Goal: Task Accomplishment & Management: Manage account settings

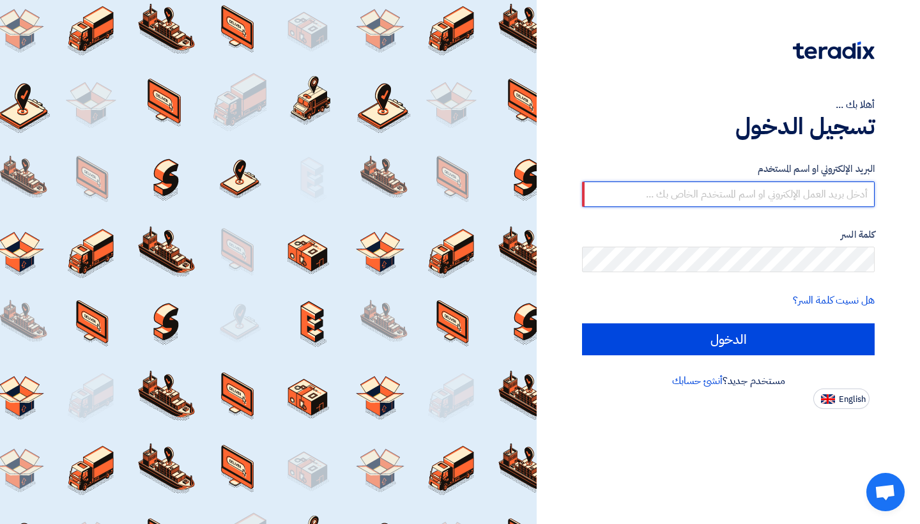
type input "seif.muhammed@etacpromo.com"
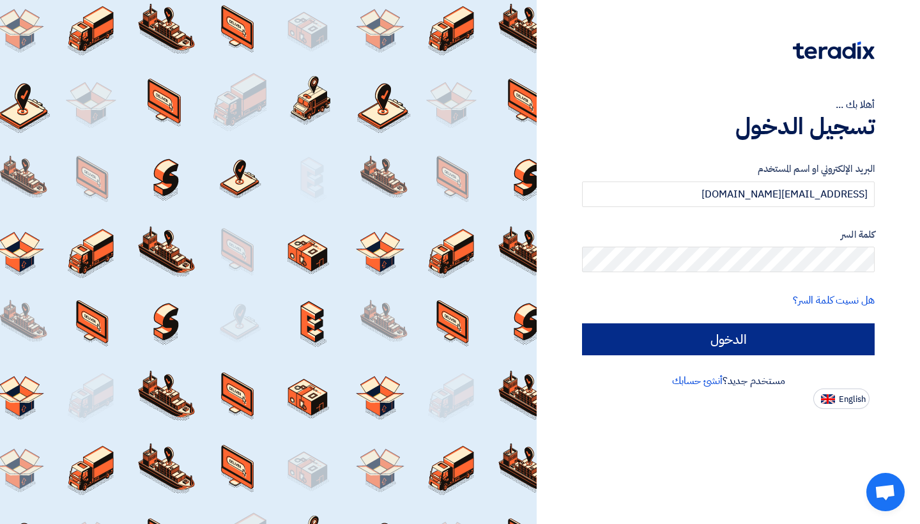
click at [732, 338] on input "الدخول" at bounding box center [728, 339] width 293 height 32
type input "Sign in"
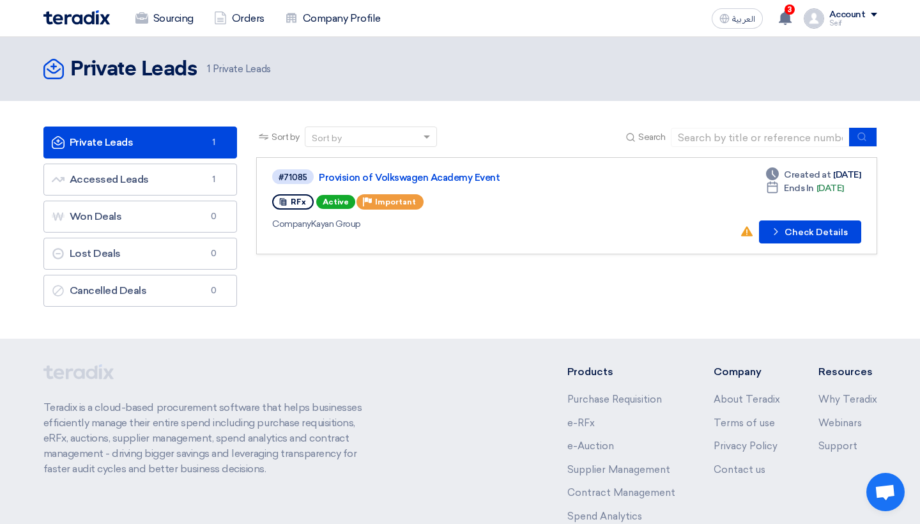
click at [198, 146] on link "Private Leads Private Leads 1" at bounding box center [140, 143] width 194 height 32
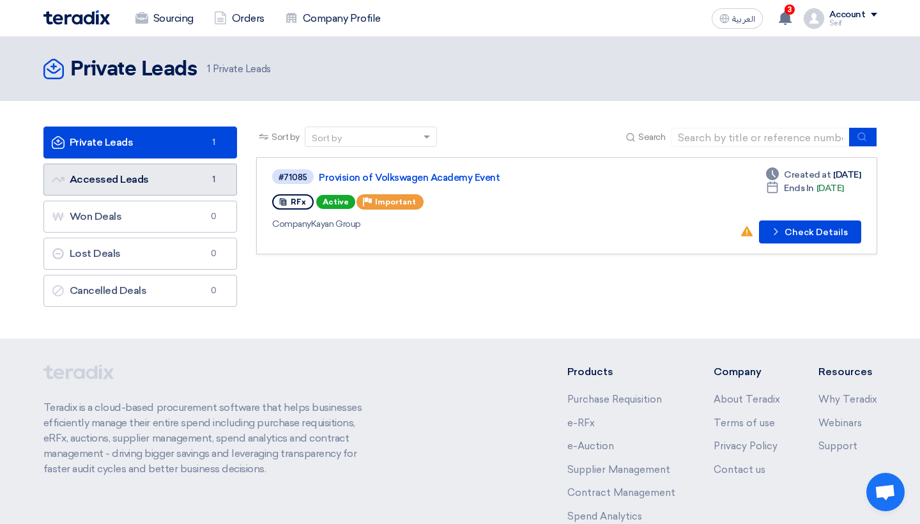
click at [180, 176] on link "Accessed Leads Accessed Leads 1" at bounding box center [140, 180] width 194 height 32
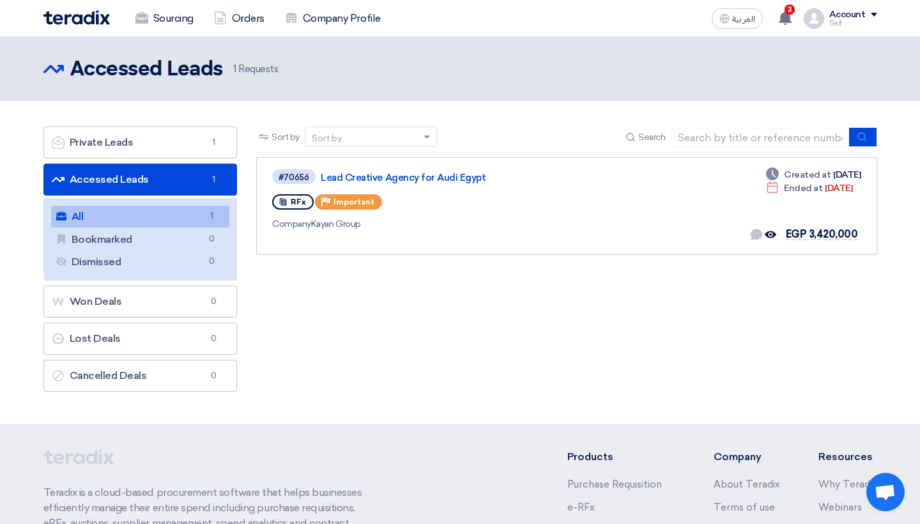
click at [118, 213] on link "All All 1" at bounding box center [140, 217] width 179 height 22
click at [121, 172] on link "Accessed Leads Accessed Leads 1" at bounding box center [140, 180] width 194 height 32
click at [120, 183] on link "Accessed Leads Accessed Leads 1" at bounding box center [140, 180] width 194 height 32
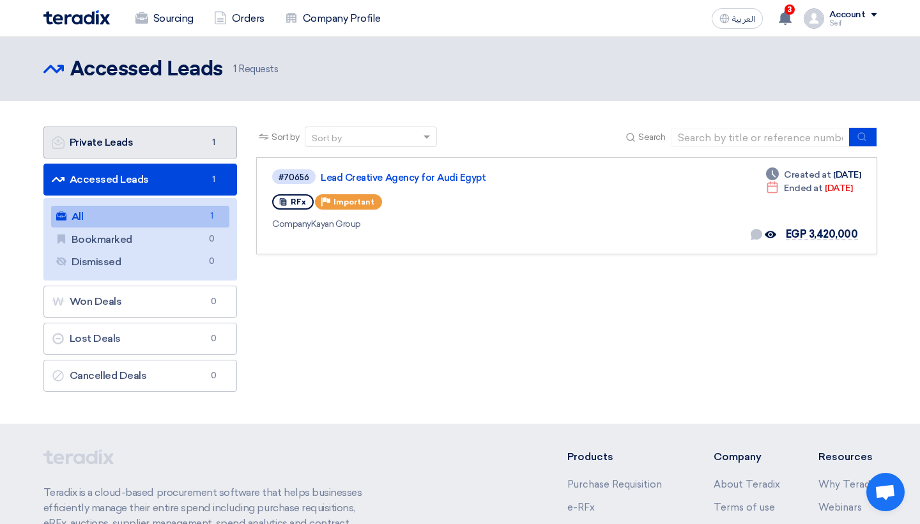
click at [114, 150] on link "Private Leads Private Leads 1" at bounding box center [140, 143] width 194 height 32
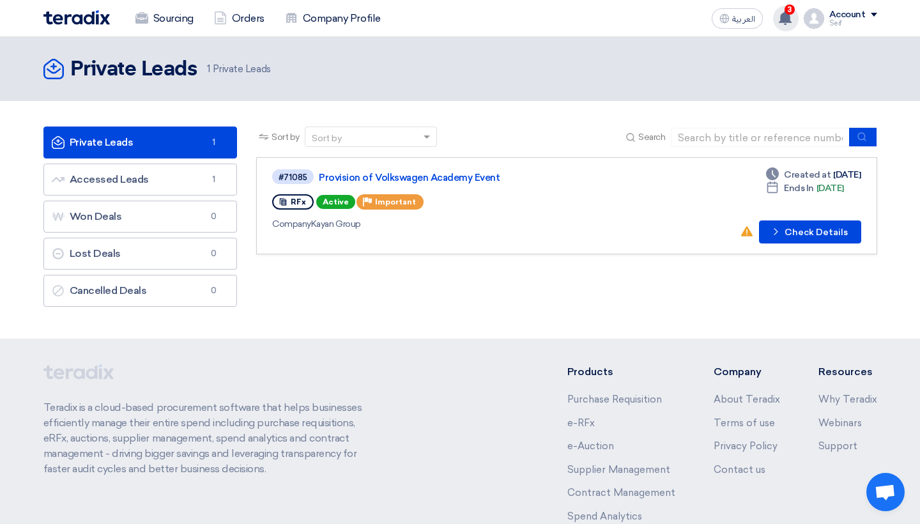
click at [792, 17] on icon at bounding box center [785, 18] width 14 height 14
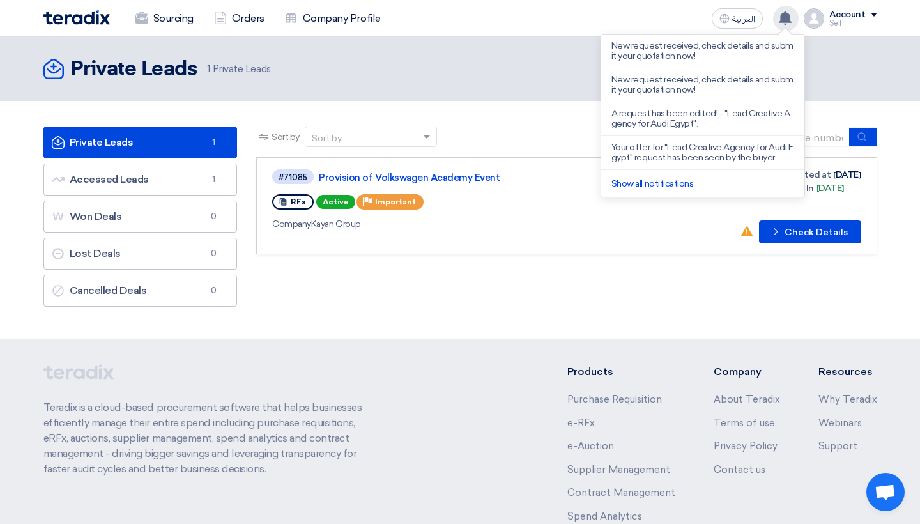
click at [792, 17] on icon at bounding box center [785, 18] width 14 height 14
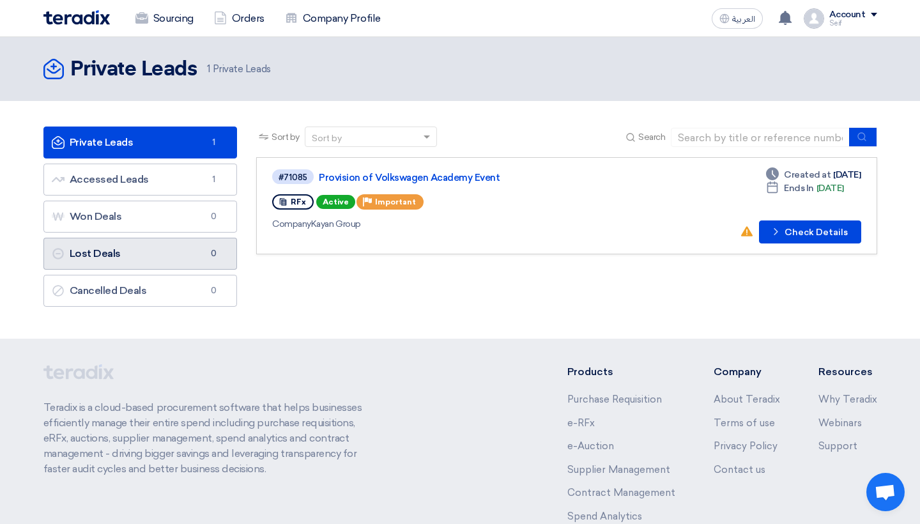
click at [132, 247] on link "Lost Deals Lost Deals 0" at bounding box center [140, 254] width 194 height 32
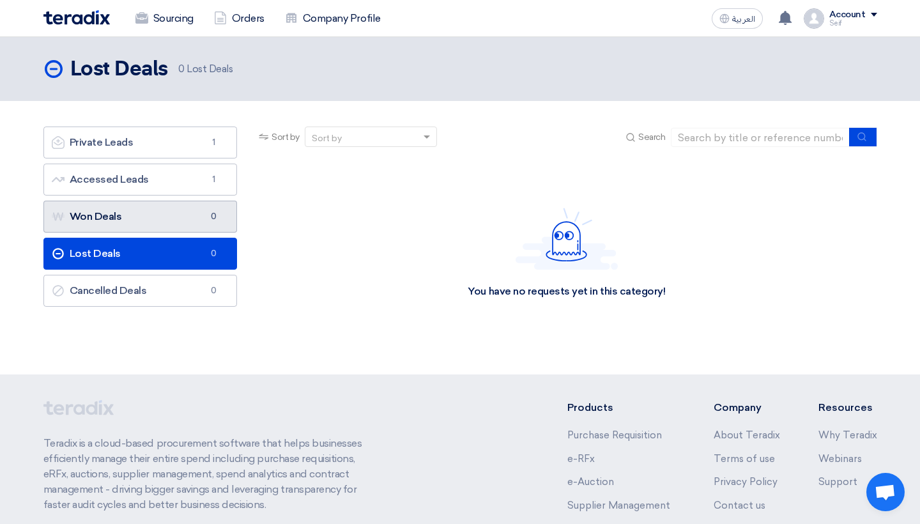
click at [141, 224] on link "Won Deals Won Deals 0" at bounding box center [140, 217] width 194 height 32
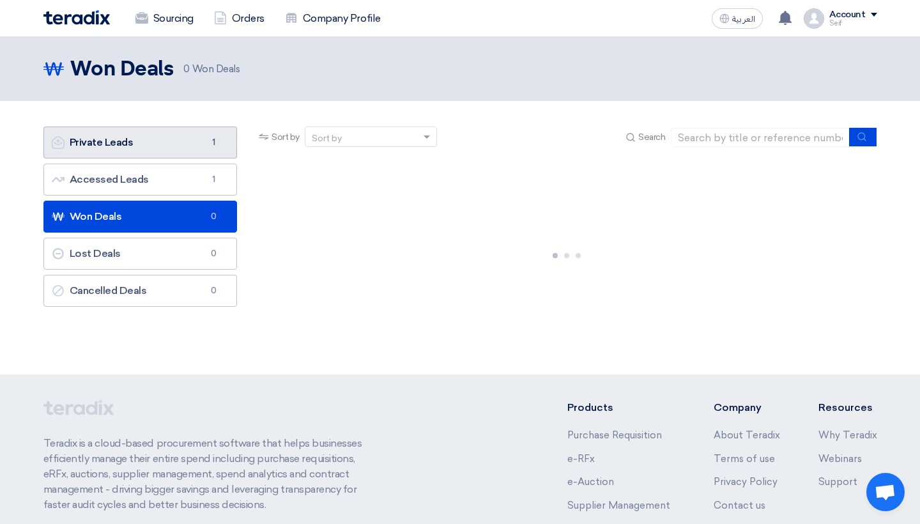
click at [184, 147] on link "Private Leads Private Leads 1" at bounding box center [140, 143] width 194 height 32
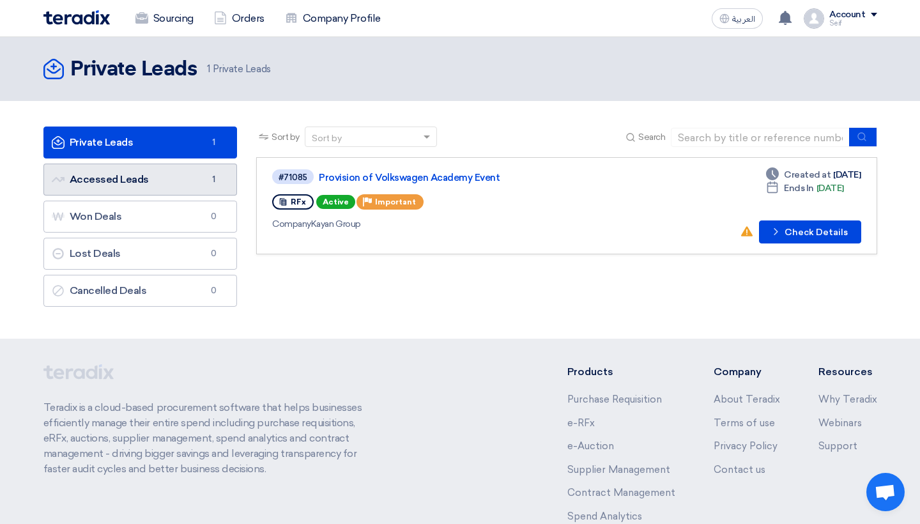
click at [189, 171] on link "Accessed Leads Accessed Leads 1" at bounding box center [140, 180] width 194 height 32
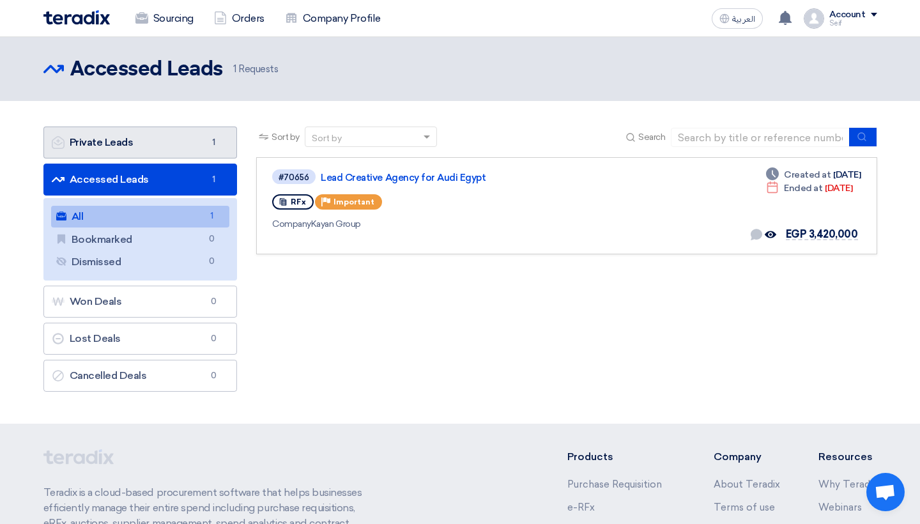
click at [157, 145] on link "Private Leads Private Leads 1" at bounding box center [140, 143] width 194 height 32
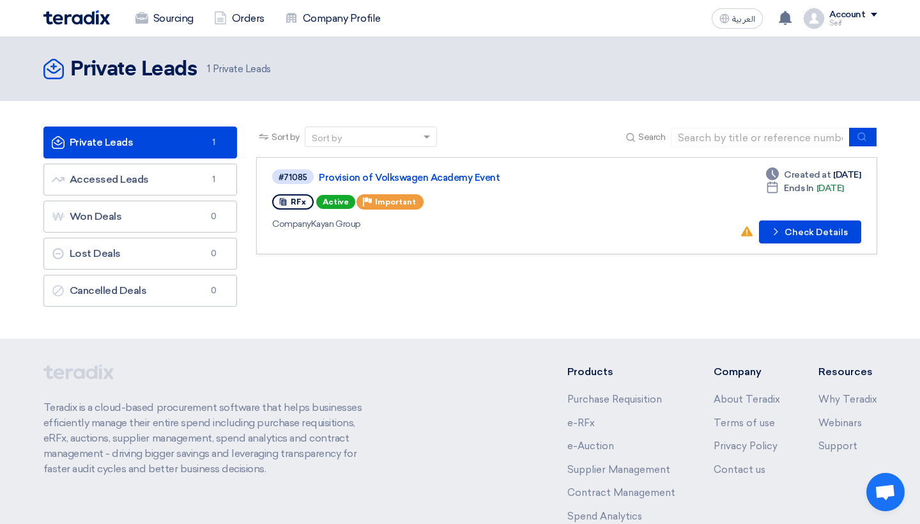
click at [86, 11] on img at bounding box center [76, 17] width 66 height 15
click at [85, 24] on img at bounding box center [76, 17] width 66 height 15
click at [237, 24] on link "Orders" at bounding box center [239, 18] width 71 height 28
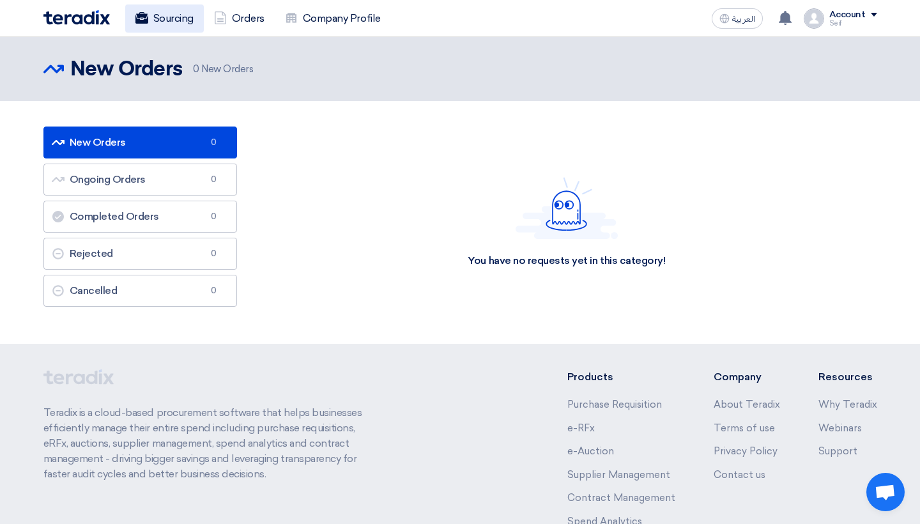
click at [183, 19] on link "Sourcing" at bounding box center [164, 18] width 79 height 28
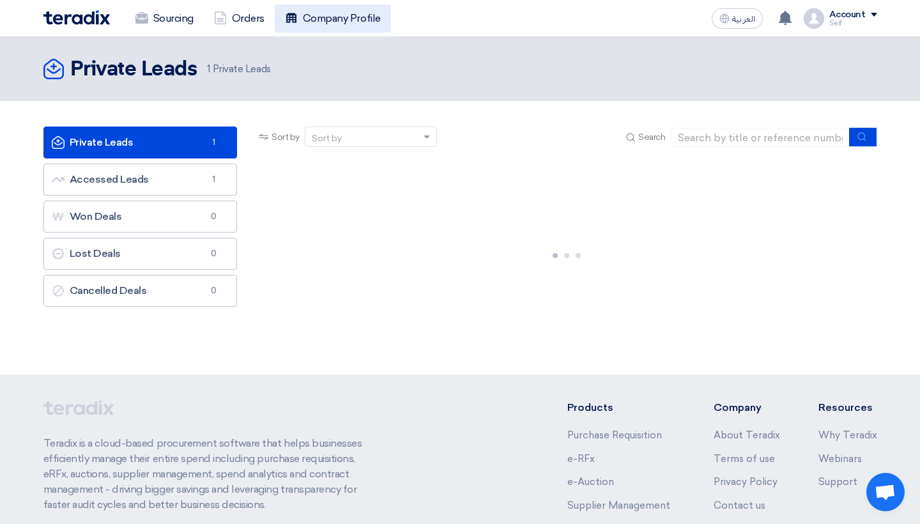
click at [321, 26] on link "Company Profile" at bounding box center [333, 18] width 116 height 28
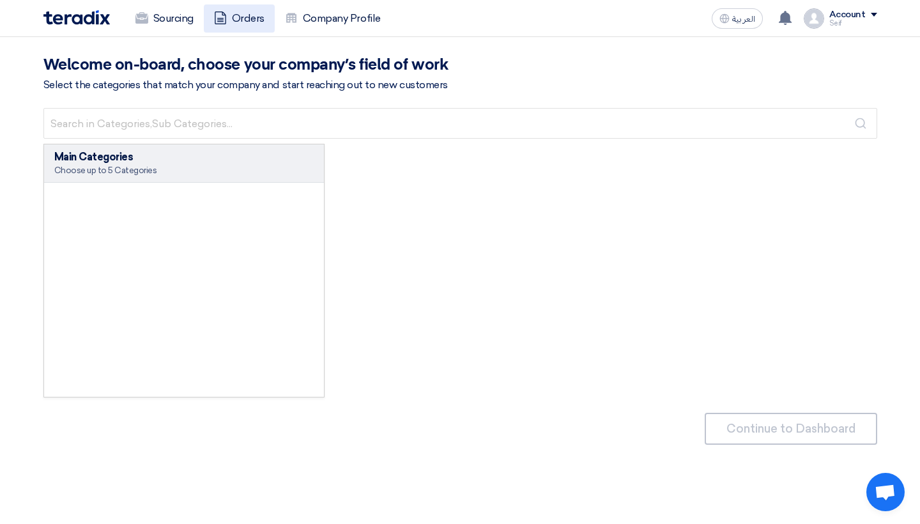
click at [259, 23] on link "Orders" at bounding box center [239, 18] width 71 height 28
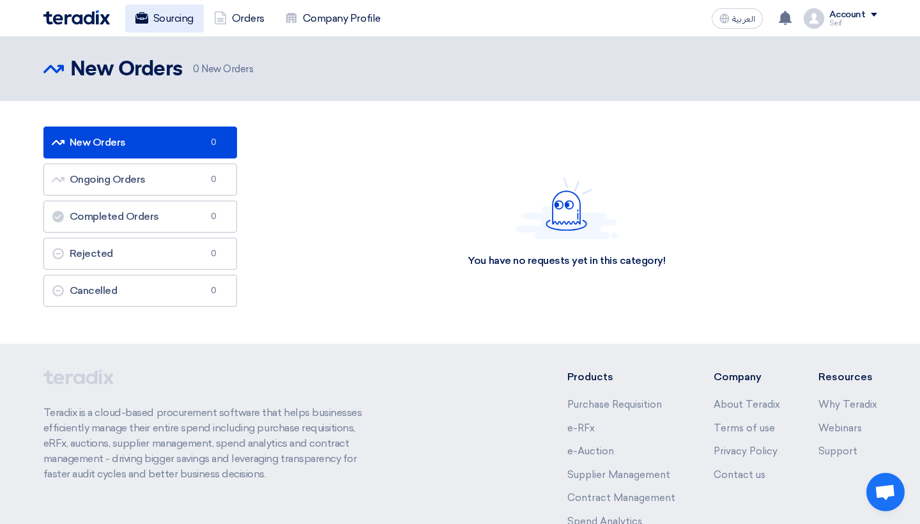
click at [196, 13] on link "Sourcing" at bounding box center [164, 18] width 79 height 28
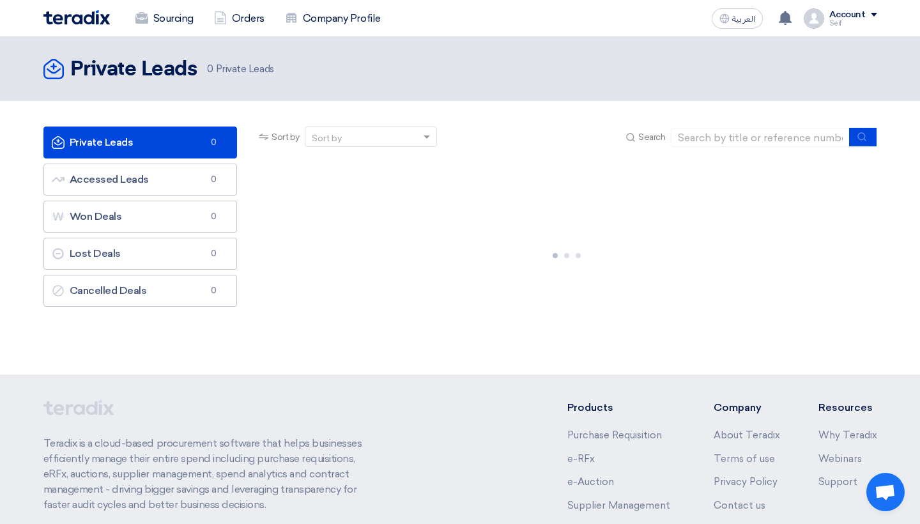
click at [107, 19] on img at bounding box center [76, 17] width 66 height 15
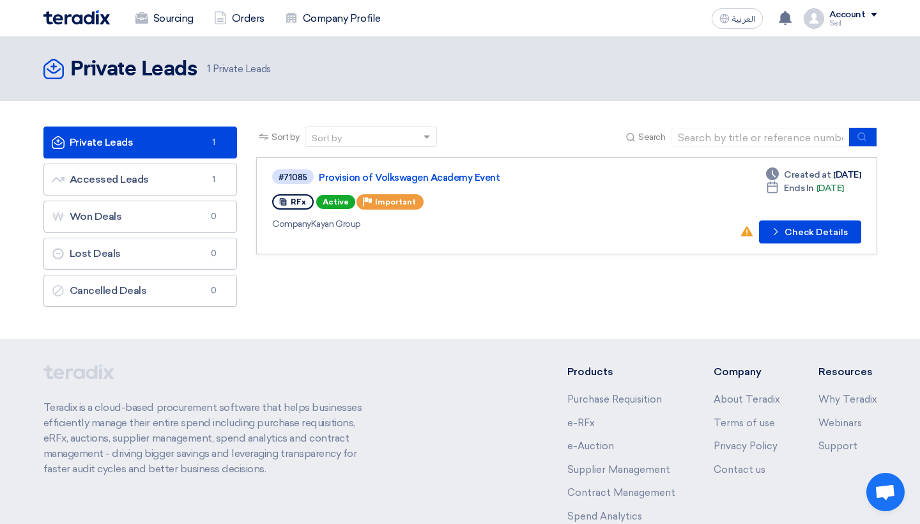
click at [546, 224] on div "Company Kayan Group" at bounding box center [456, 223] width 369 height 13
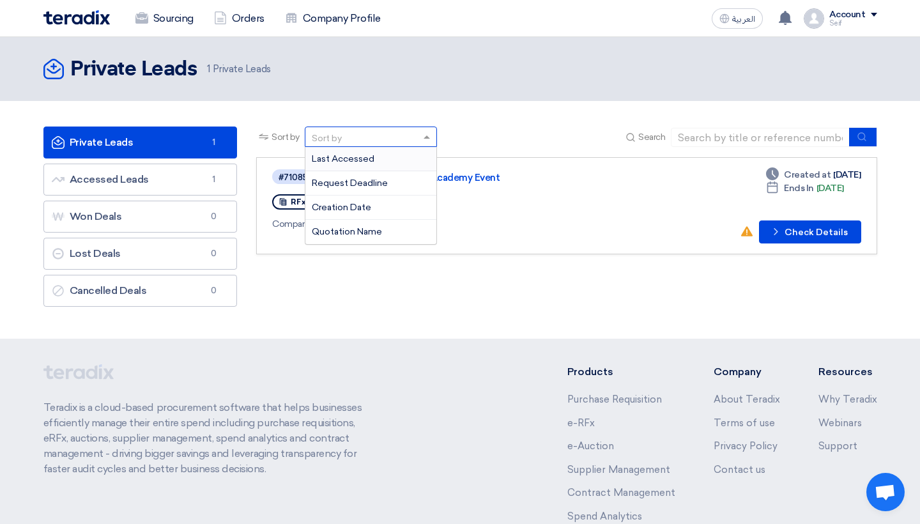
click at [401, 139] on div "Sort by" at bounding box center [362, 137] width 115 height 16
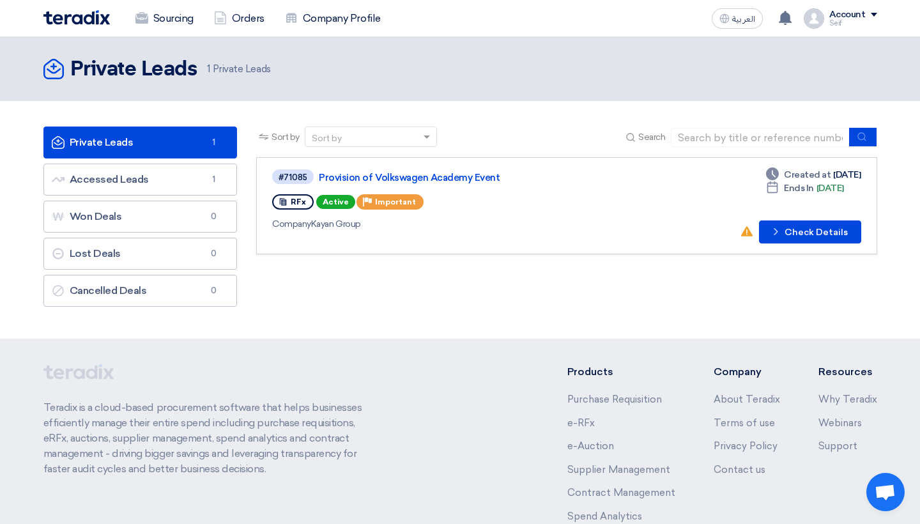
click at [401, 139] on div "Sort by" at bounding box center [362, 137] width 115 height 16
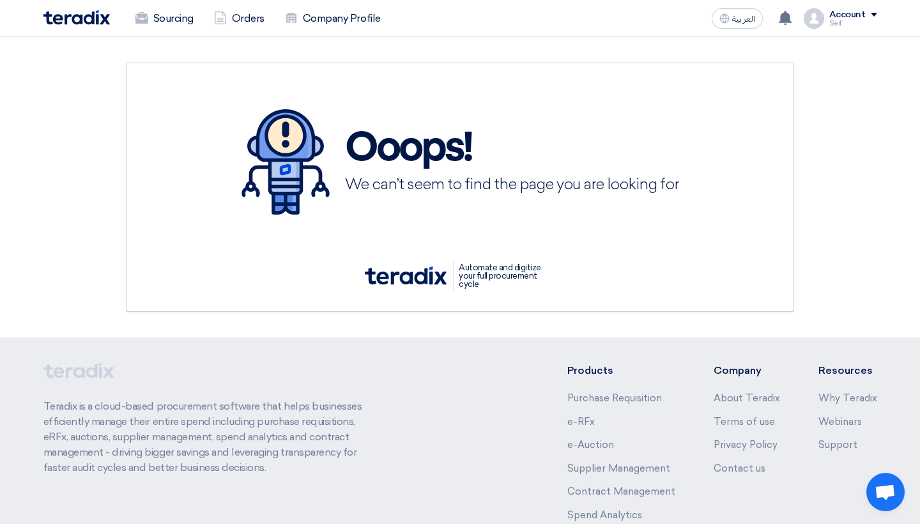
click at [424, 275] on img at bounding box center [406, 275] width 82 height 18
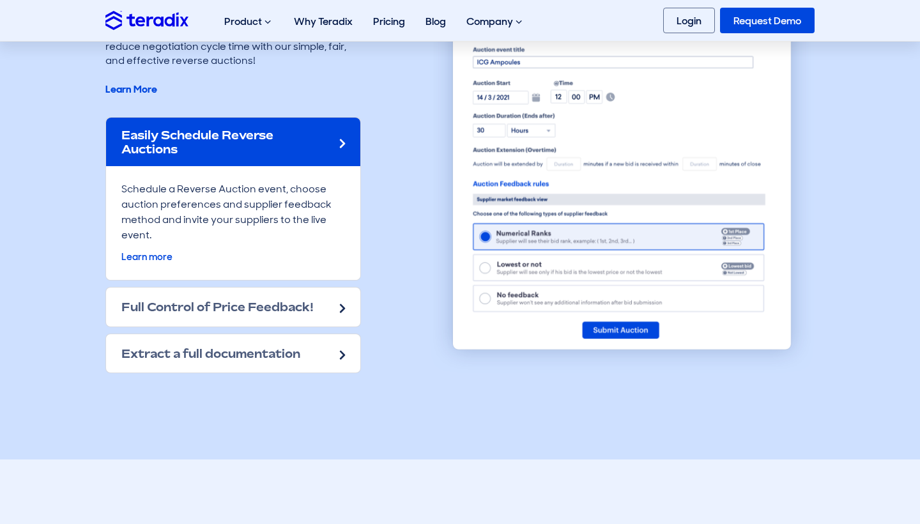
scroll to position [1776, 0]
